Goal: Transaction & Acquisition: Purchase product/service

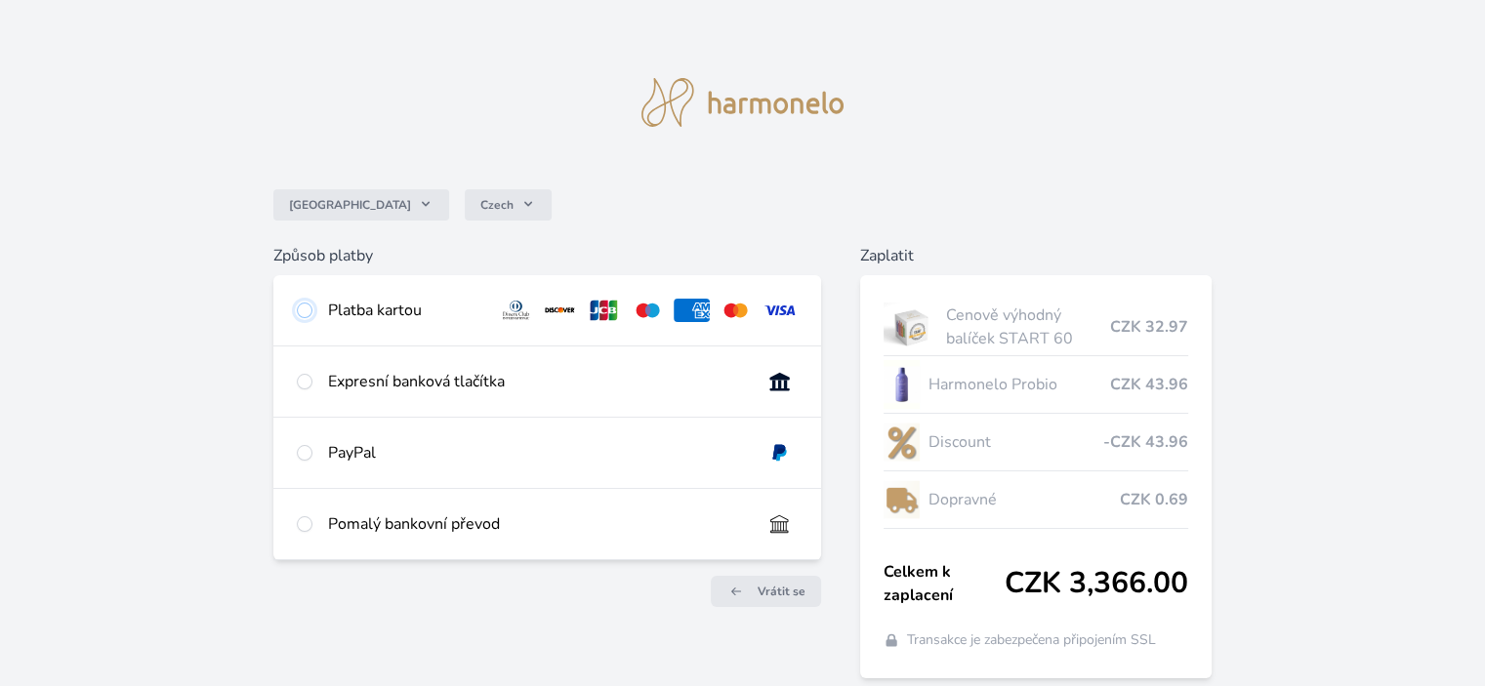
click at [310, 311] on input "radio" at bounding box center [305, 311] width 16 height 16
radio input "true"
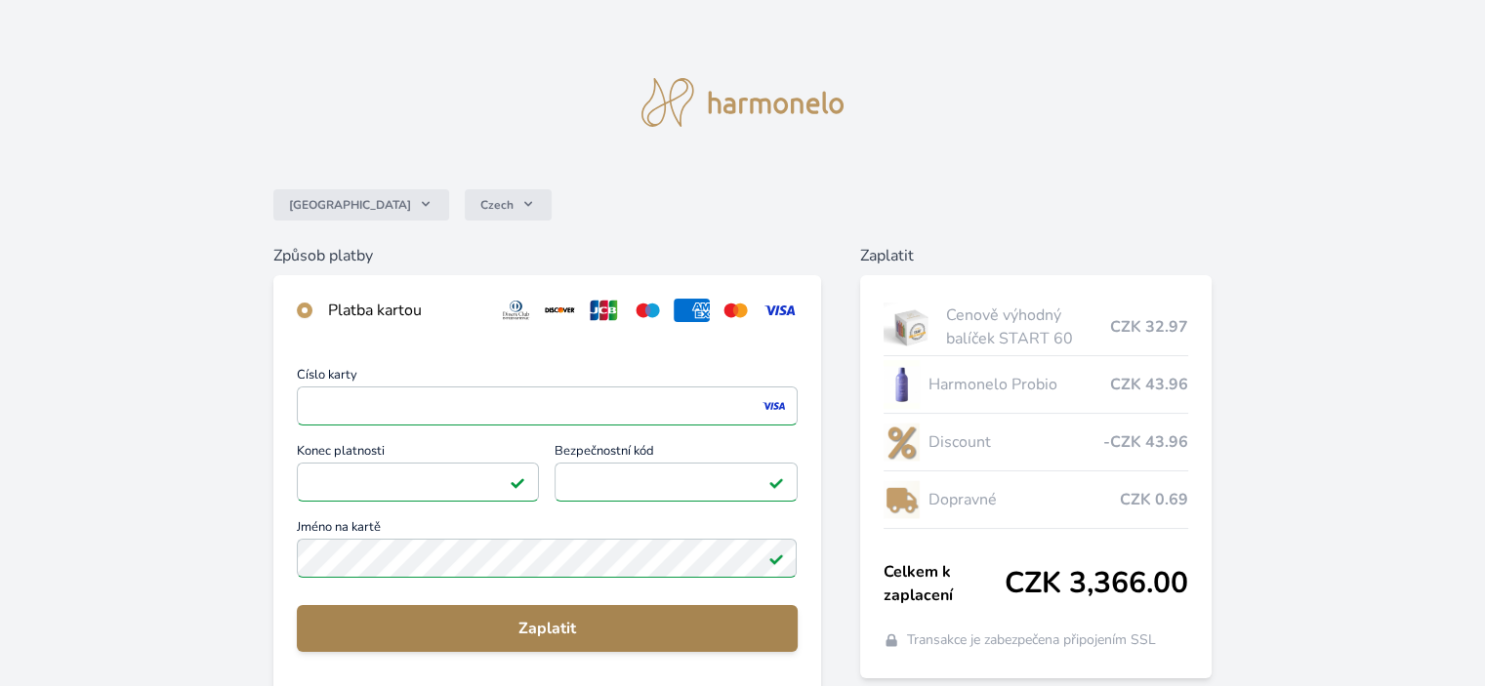
click at [540, 624] on span "Zaplatit" at bounding box center [546, 628] width 469 height 23
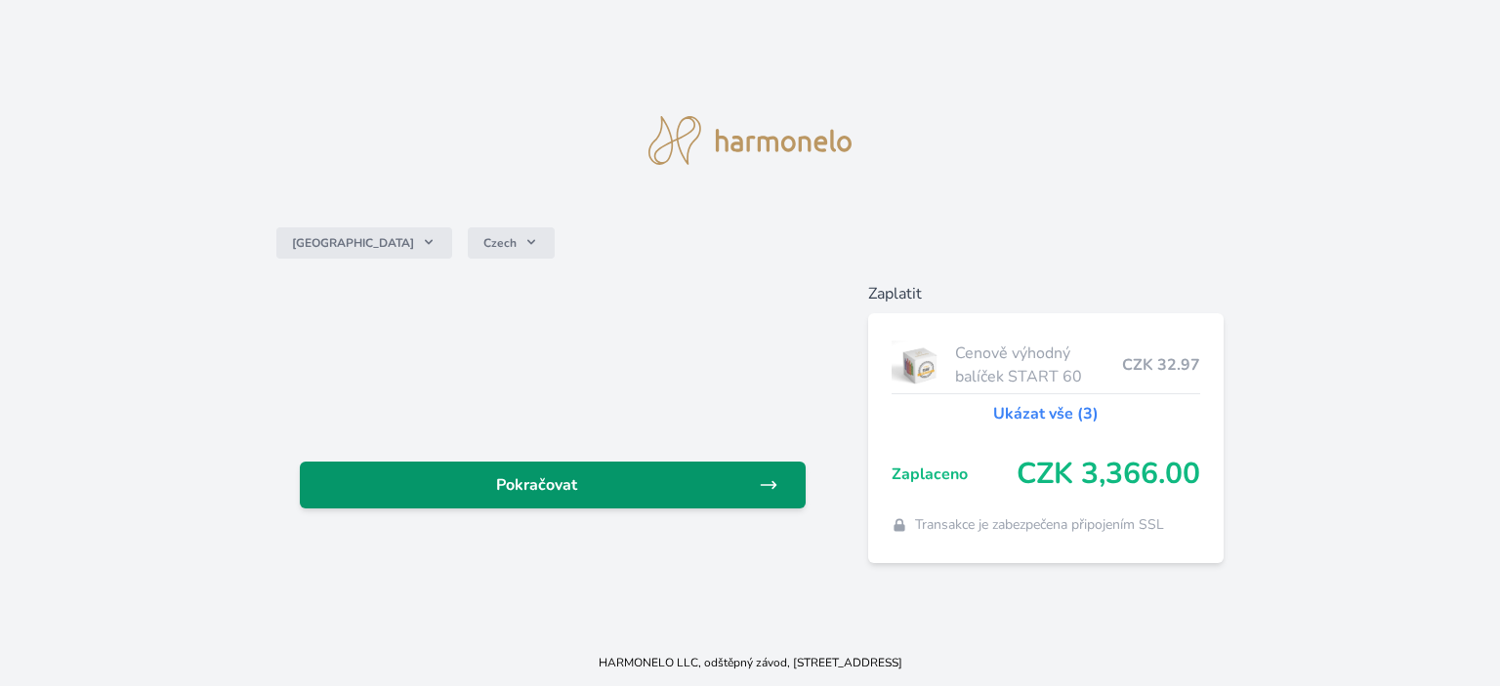
click at [528, 488] on span "Pokračovat" at bounding box center [536, 485] width 443 height 23
